Goal: Register for event/course

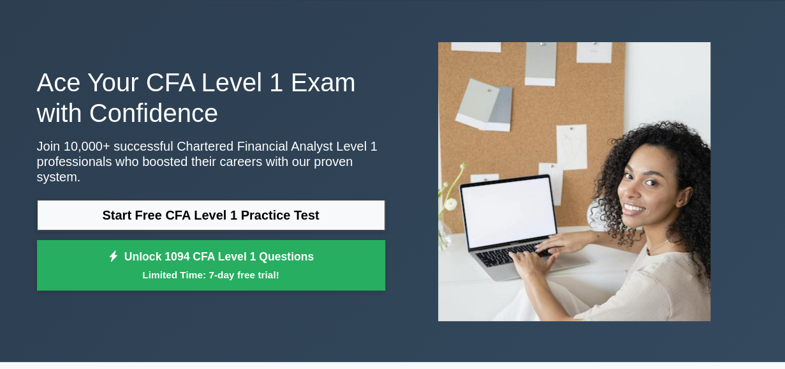
scroll to position [40, 0]
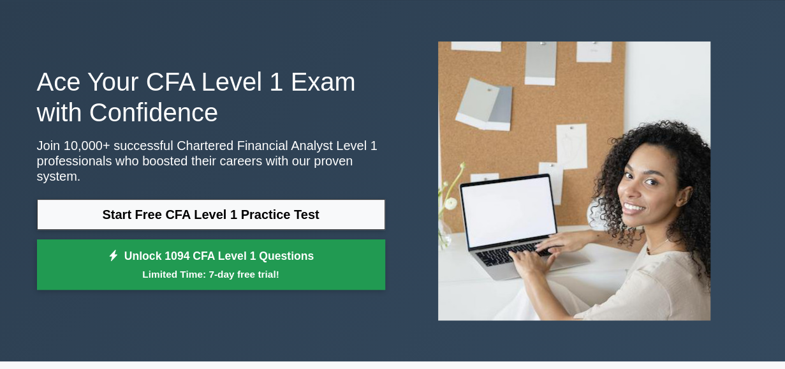
click at [274, 254] on link "Unlock 1094 CFA Level 1 Questions Limited Time: 7-day free trial!" at bounding box center [211, 264] width 348 height 51
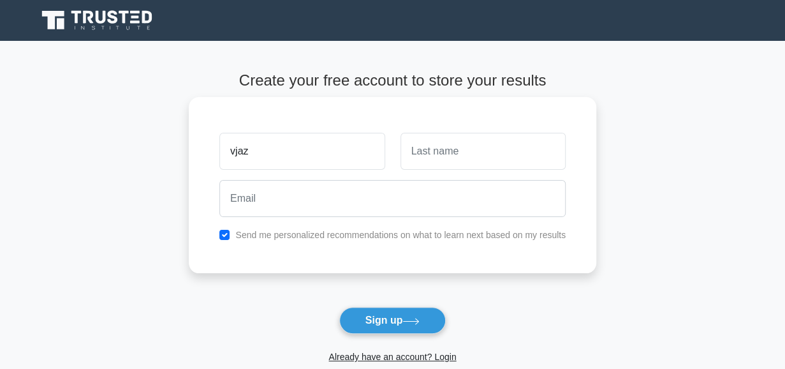
type input "vjaz"
click at [453, 156] on input "text" at bounding box center [482, 151] width 165 height 37
type input "v"
type input "jaz"
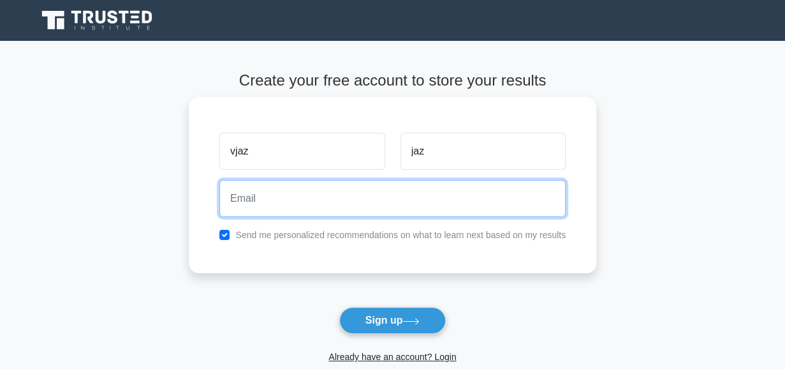
click at [334, 198] on input "email" at bounding box center [392, 198] width 346 height 37
type input "[PERSON_NAME][EMAIL_ADDRESS][DOMAIN_NAME]"
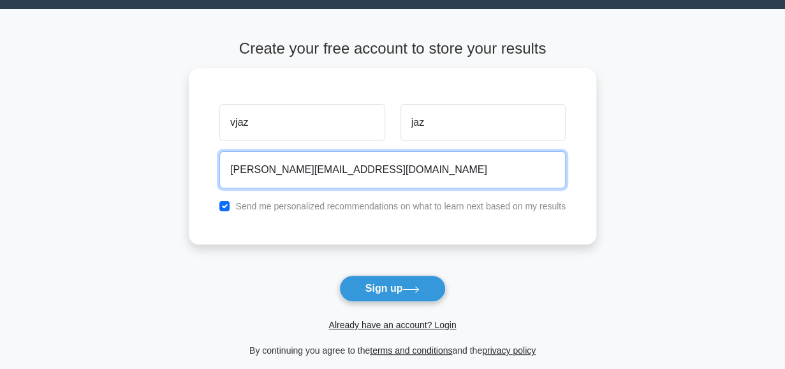
scroll to position [43, 0]
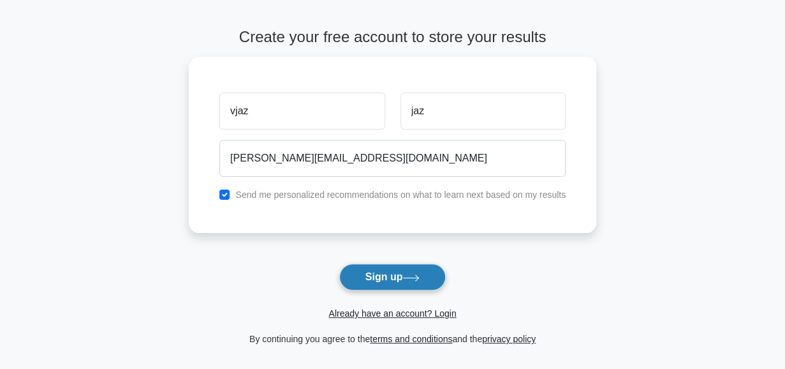
click at [400, 275] on button "Sign up" at bounding box center [392, 276] width 107 height 27
